Goal: Task Accomplishment & Management: Complete application form

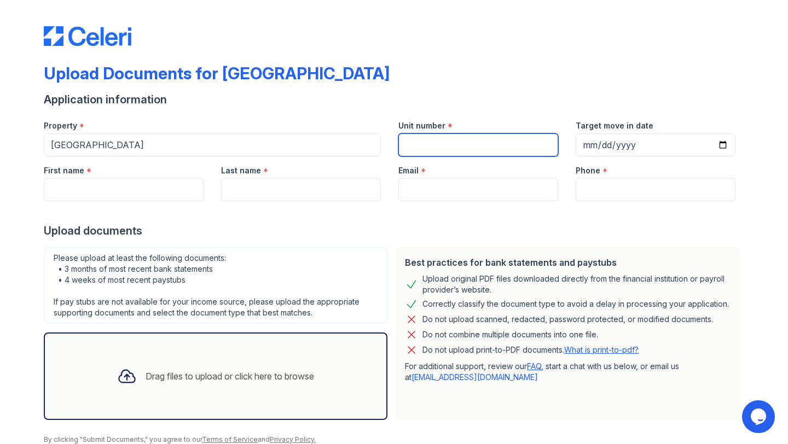
click at [456, 146] on input "Unit number" at bounding box center [478, 145] width 160 height 23
type input "2801b"
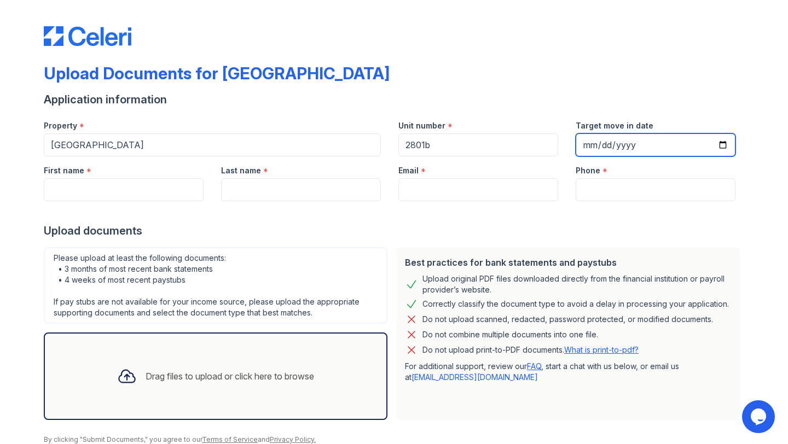
click at [726, 146] on input "Target move in date" at bounding box center [656, 145] width 160 height 23
type input "[DATE]"
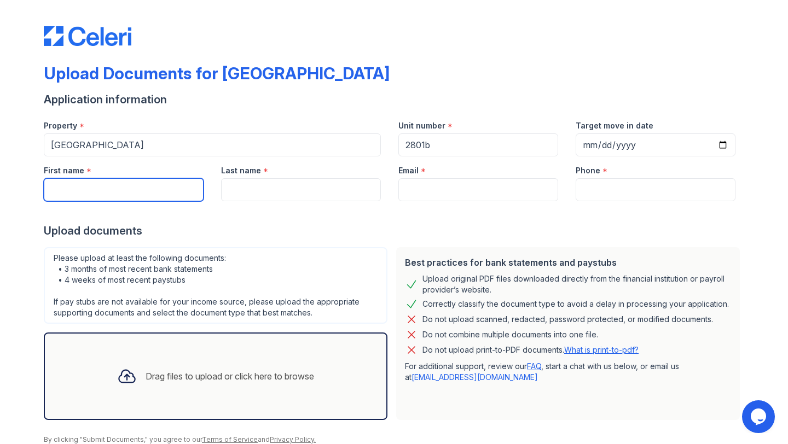
click at [164, 196] on input "First name" at bounding box center [124, 189] width 160 height 23
type input "[PERSON_NAME]"
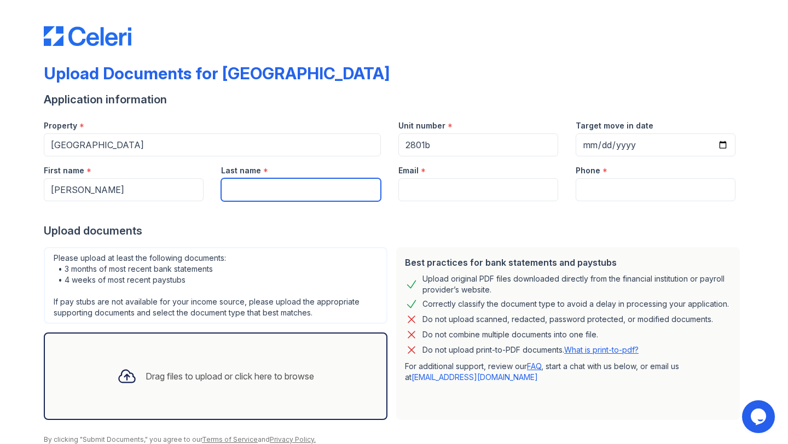
click at [256, 196] on input "Last name" at bounding box center [301, 189] width 160 height 23
type input "Munizzi"
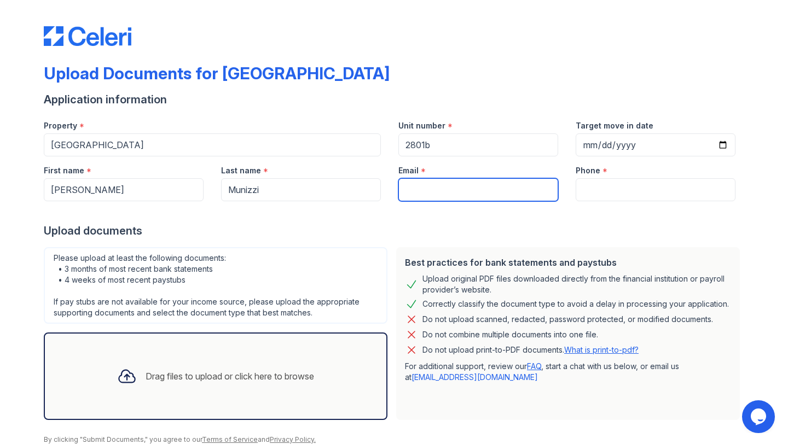
click at [420, 186] on input "Email" at bounding box center [478, 189] width 160 height 23
type input "[EMAIL_ADDRESS][DOMAIN_NAME]"
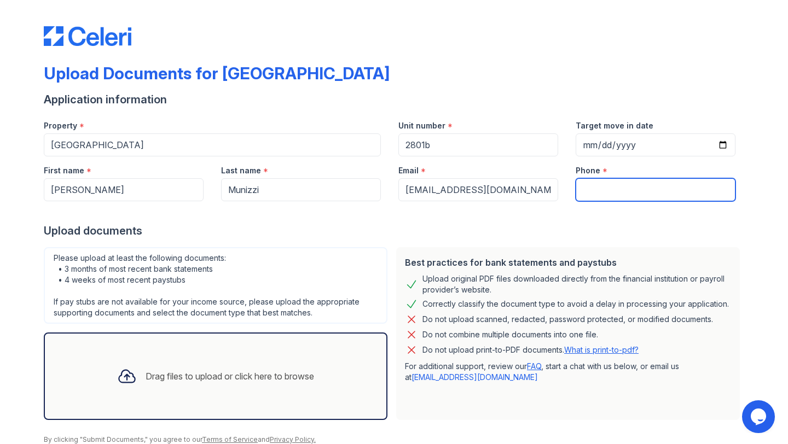
click at [592, 197] on input "Phone" at bounding box center [656, 189] width 160 height 23
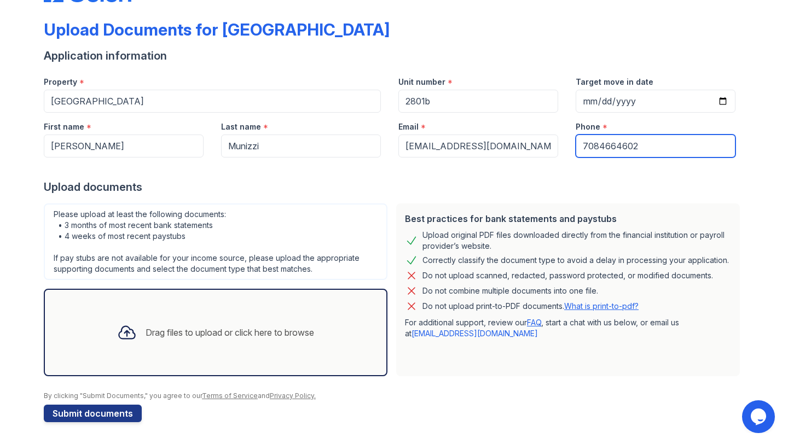
type input "7084664602"
click at [233, 340] on div "Drag files to upload or click here to browse" at bounding box center [215, 332] width 215 height 37
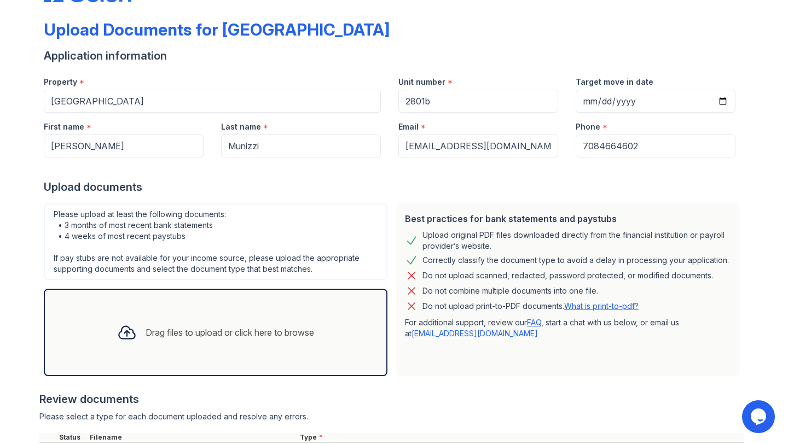
click at [174, 323] on div "Drag files to upload or click here to browse" at bounding box center [215, 332] width 215 height 37
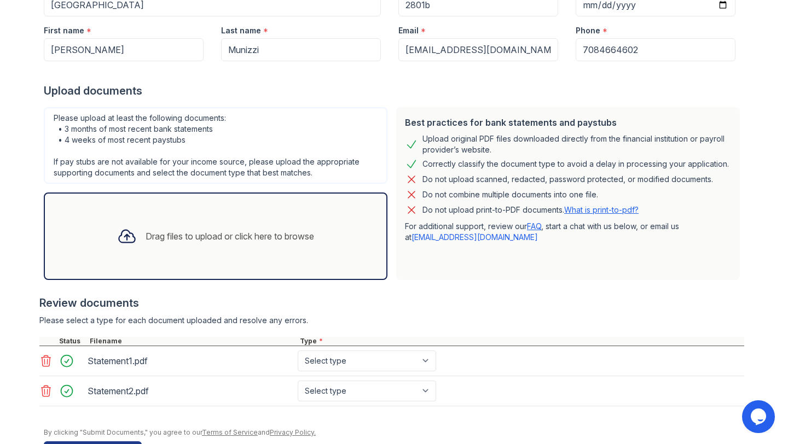
scroll to position [151, 0]
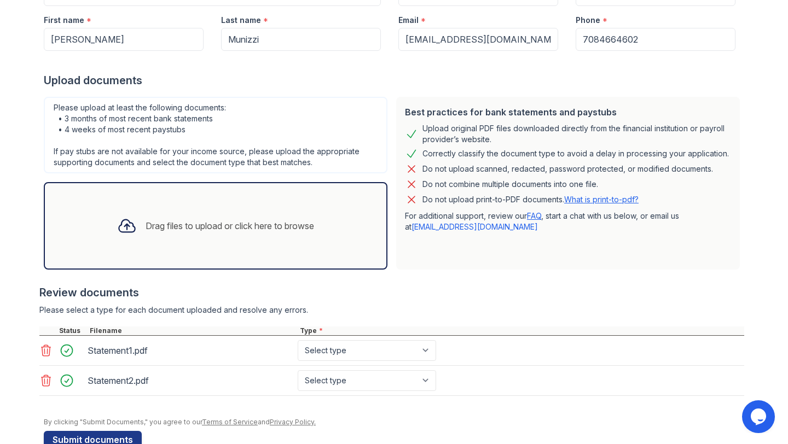
click at [196, 237] on div "Drag files to upload or click here to browse" at bounding box center [215, 225] width 215 height 37
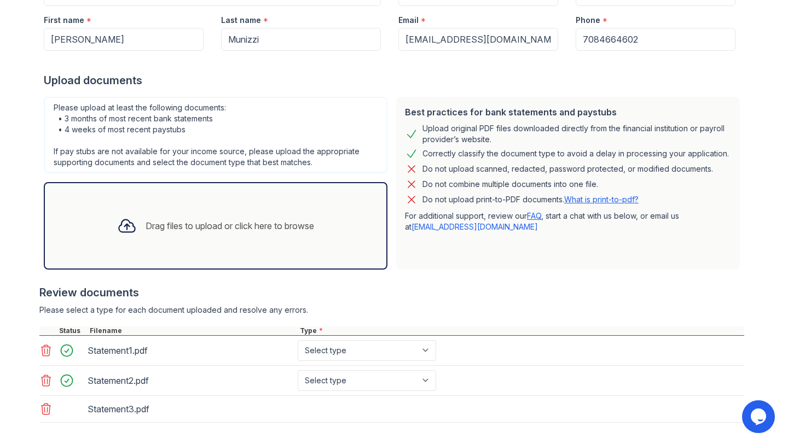
click at [174, 226] on div "Drag files to upload or click here to browse" at bounding box center [230, 225] width 169 height 13
click at [192, 220] on div "Drag files to upload or click here to browse" at bounding box center [230, 225] width 169 height 13
click at [184, 216] on div "Drag files to upload or click here to browse" at bounding box center [215, 225] width 215 height 37
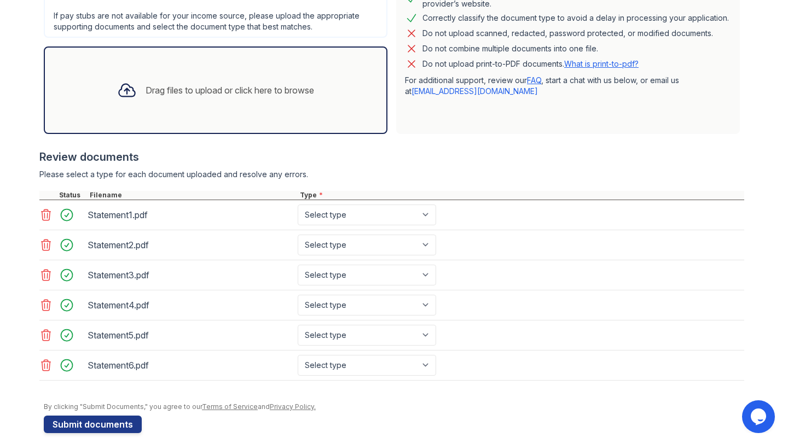
scroll to position [294, 0]
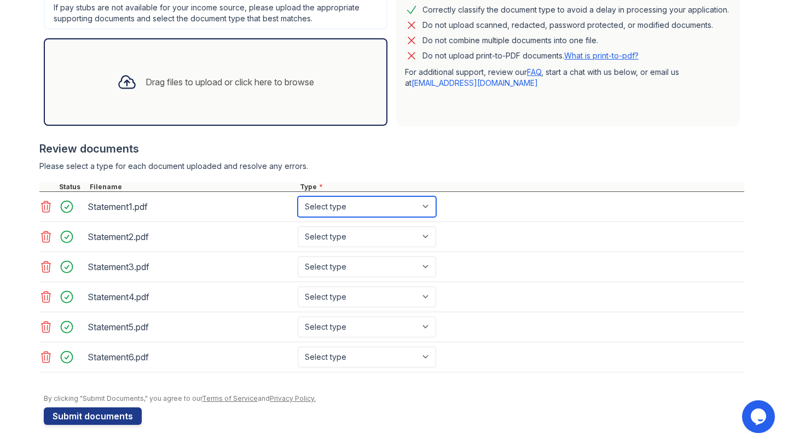
click at [354, 199] on select "Select type Paystub Bank Statement Offer Letter Tax Documents Benefit Award Let…" at bounding box center [367, 206] width 138 height 21
select select "paystub"
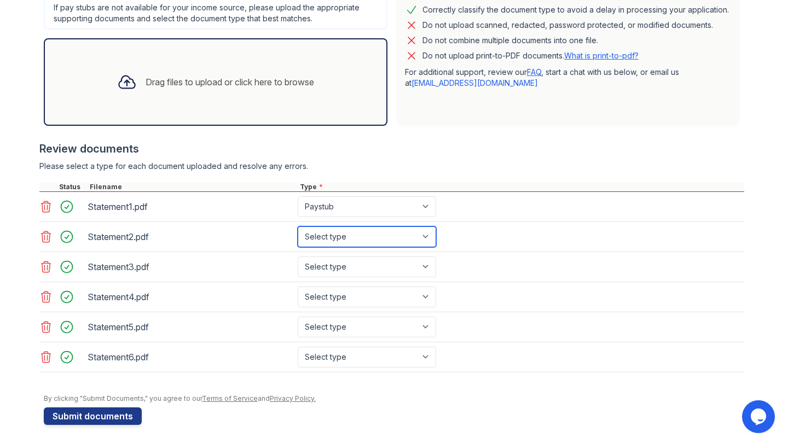
click at [326, 242] on select "Select type Paystub Bank Statement Offer Letter Tax Documents Benefit Award Let…" at bounding box center [367, 237] width 138 height 21
select select "paystub"
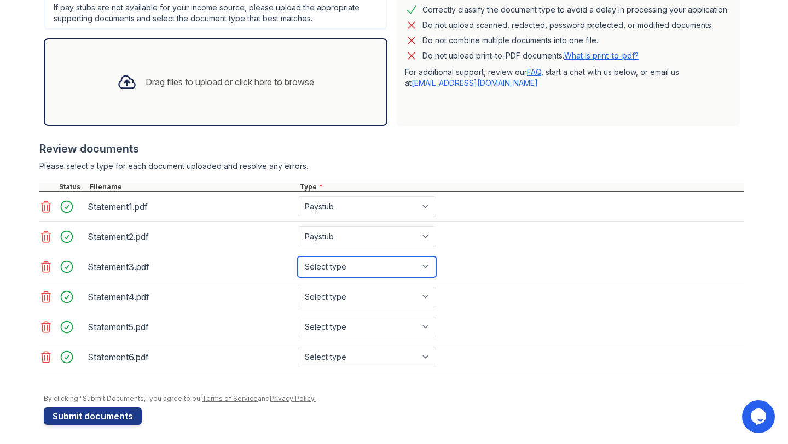
click at [340, 268] on select "Select type Paystub Bank Statement Offer Letter Tax Documents Benefit Award Let…" at bounding box center [367, 267] width 138 height 21
select select "paystub"
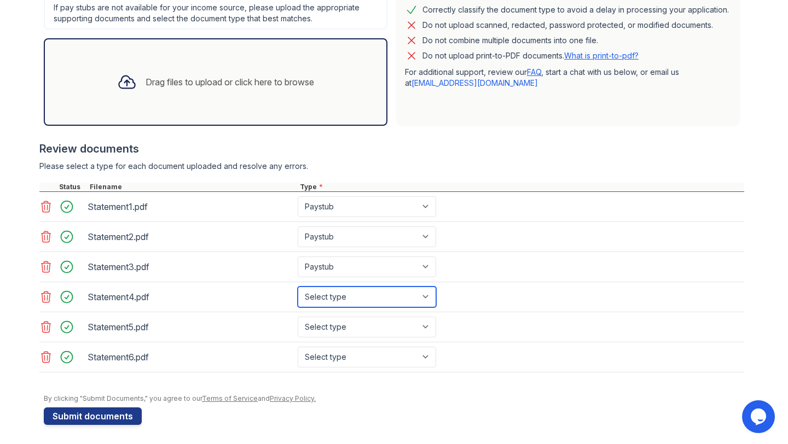
click at [332, 294] on select "Select type Paystub Bank Statement Offer Letter Tax Documents Benefit Award Let…" at bounding box center [367, 297] width 138 height 21
select select "paystub"
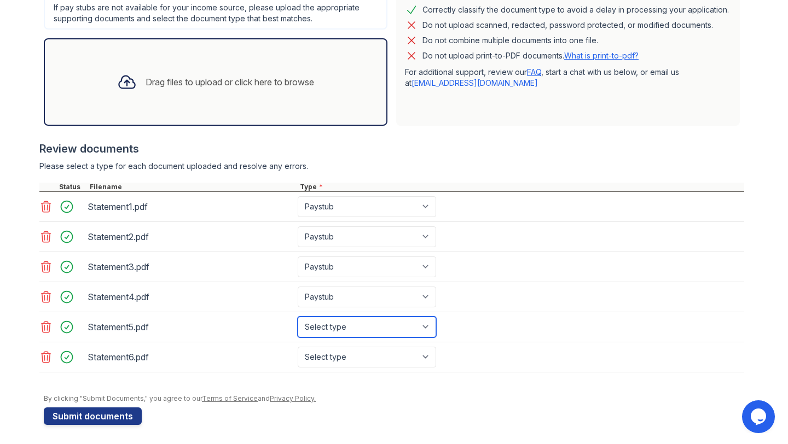
click at [340, 326] on select "Select type Paystub Bank Statement Offer Letter Tax Documents Benefit Award Let…" at bounding box center [367, 327] width 138 height 21
select select "paystub"
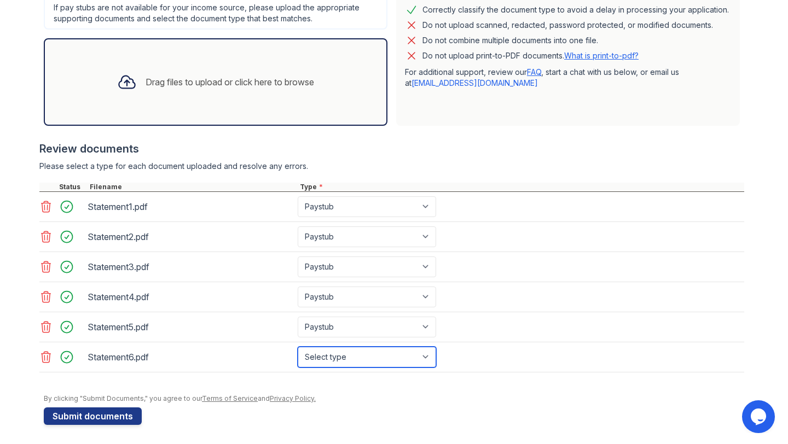
click at [346, 356] on select "Select type Paystub Bank Statement Offer Letter Tax Documents Benefit Award Let…" at bounding box center [367, 357] width 138 height 21
select select "paystub"
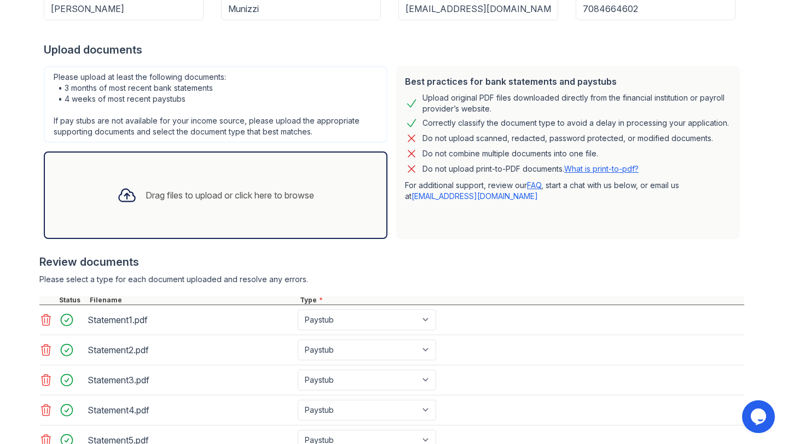
scroll to position [297, 0]
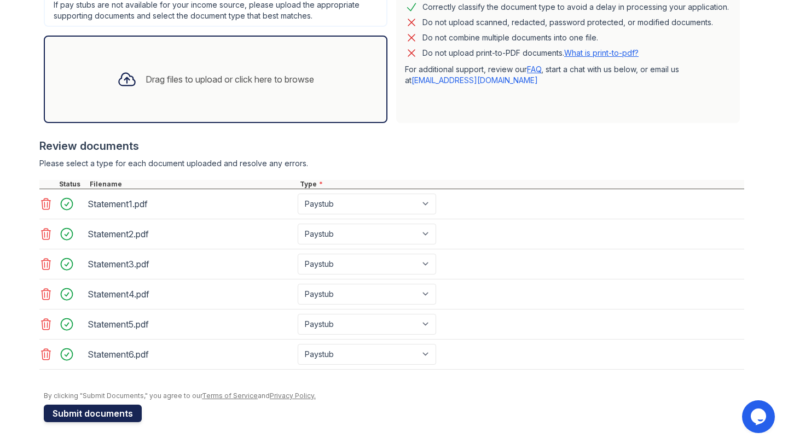
click at [125, 413] on button "Submit documents" at bounding box center [93, 414] width 98 height 18
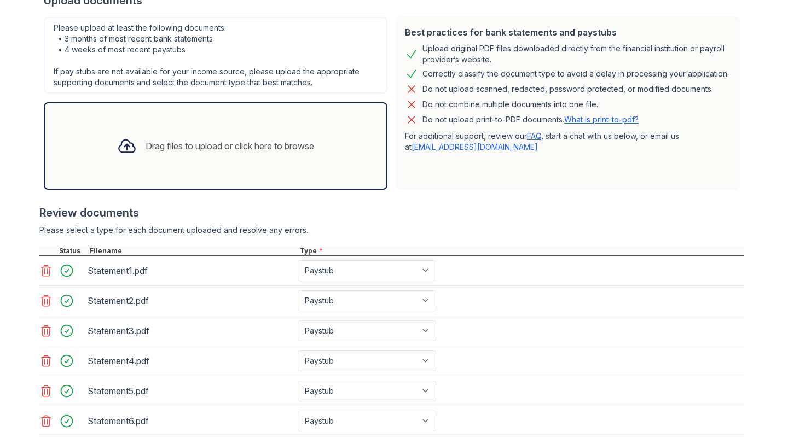
scroll to position [363, 0]
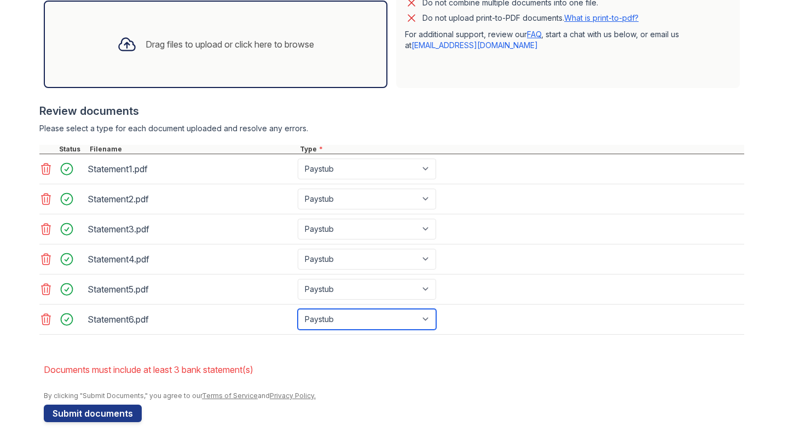
click at [335, 320] on select "Paystub Bank Statement Offer Letter Tax Documents Benefit Award Letter Investme…" at bounding box center [367, 319] width 138 height 21
select select "bank_statement"
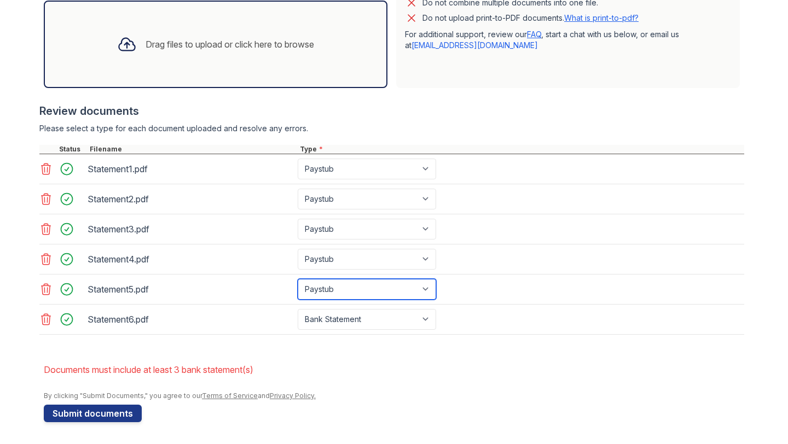
click at [324, 294] on select "Paystub Bank Statement Offer Letter Tax Documents Benefit Award Letter Investme…" at bounding box center [367, 289] width 138 height 21
select select "bank_statement"
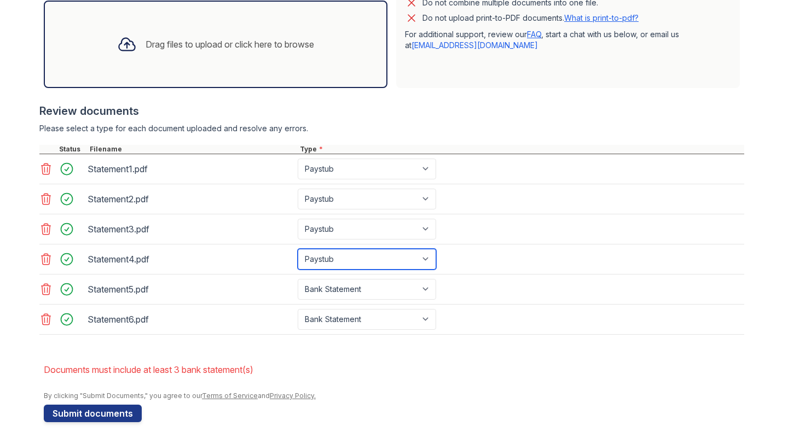
click at [320, 261] on select "Paystub Bank Statement Offer Letter Tax Documents Benefit Award Letter Investme…" at bounding box center [367, 259] width 138 height 21
click at [327, 265] on select "Paystub Bank Statement Offer Letter Tax Documents Benefit Award Letter Investme…" at bounding box center [367, 259] width 138 height 21
select select "bank_statement"
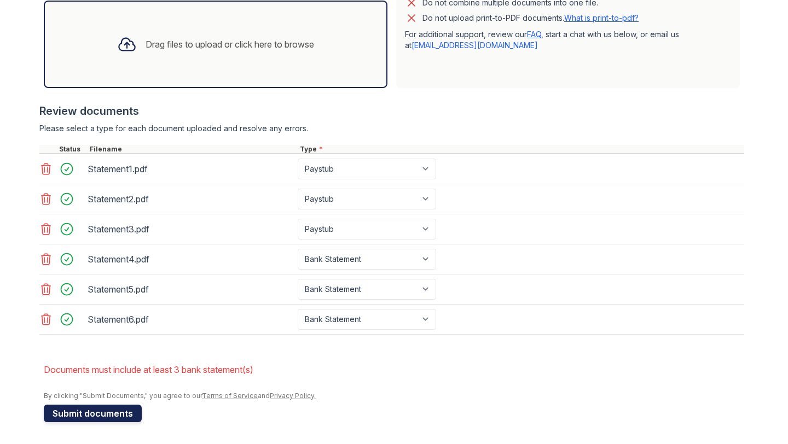
click at [131, 411] on button "Submit documents" at bounding box center [93, 414] width 98 height 18
